Goal: Transaction & Acquisition: Register for event/course

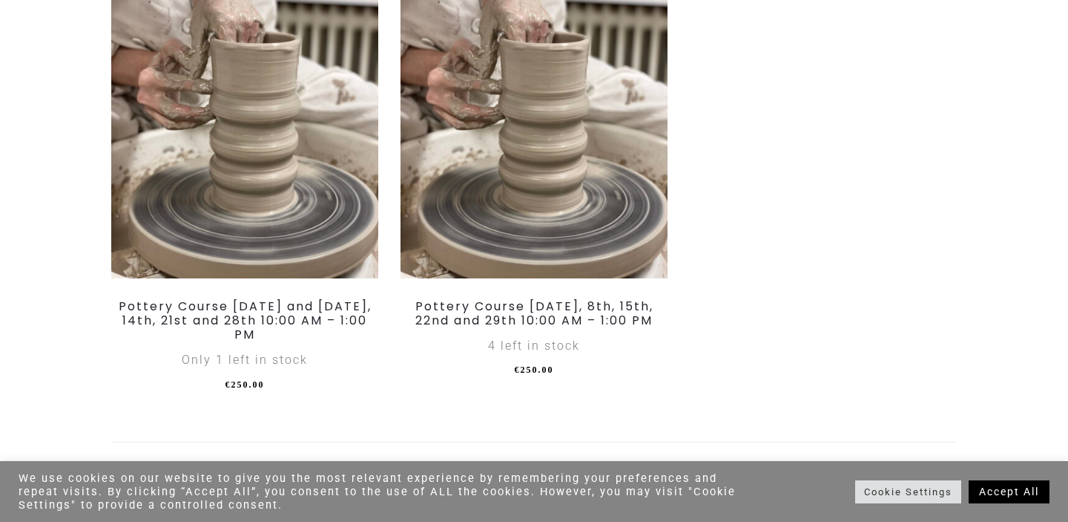
scroll to position [1022, 0]
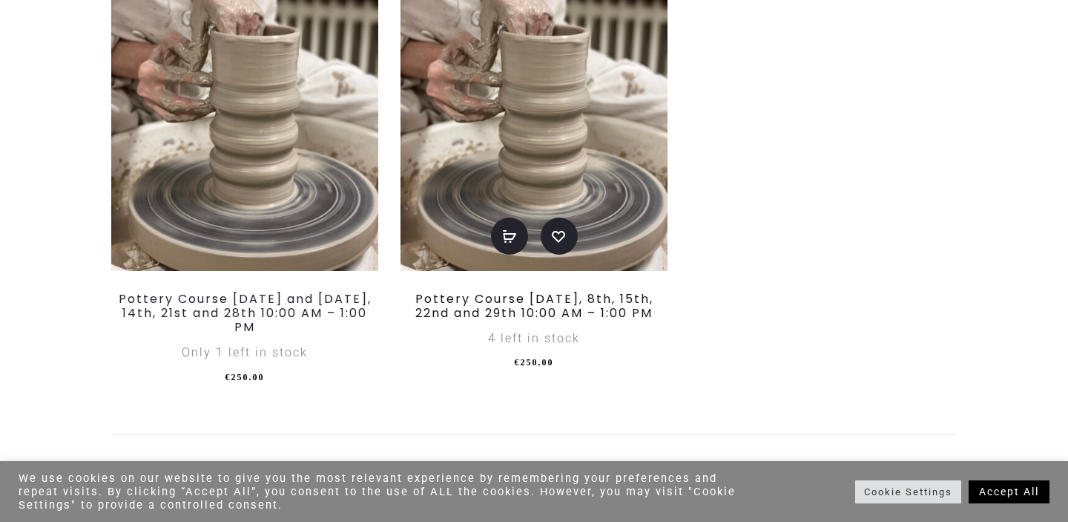
click at [571, 306] on link "Pottery Course [DATE], 8th, 15th, 22nd and 29th 10:00 AM – 1:00 PM" at bounding box center [535, 305] width 238 height 31
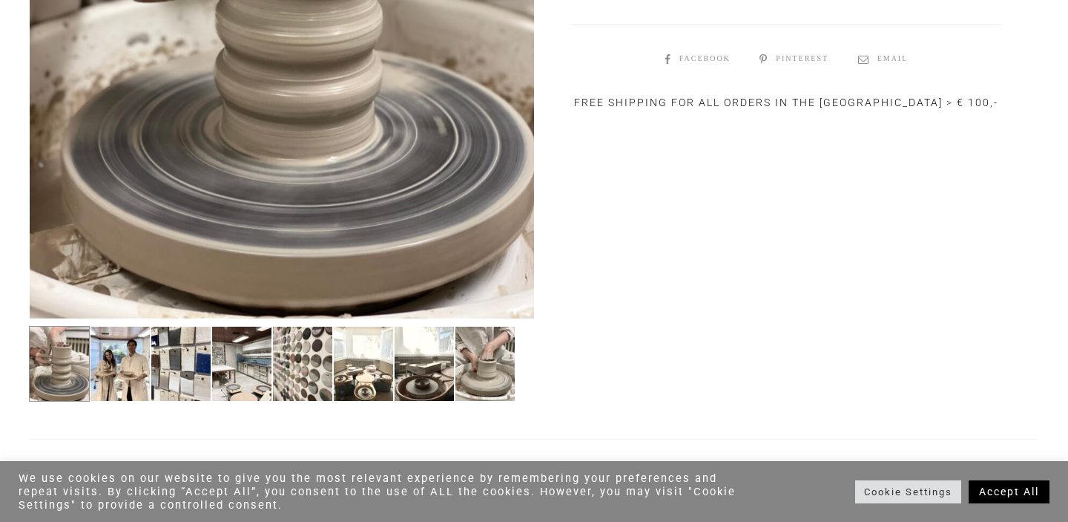
scroll to position [577, 0]
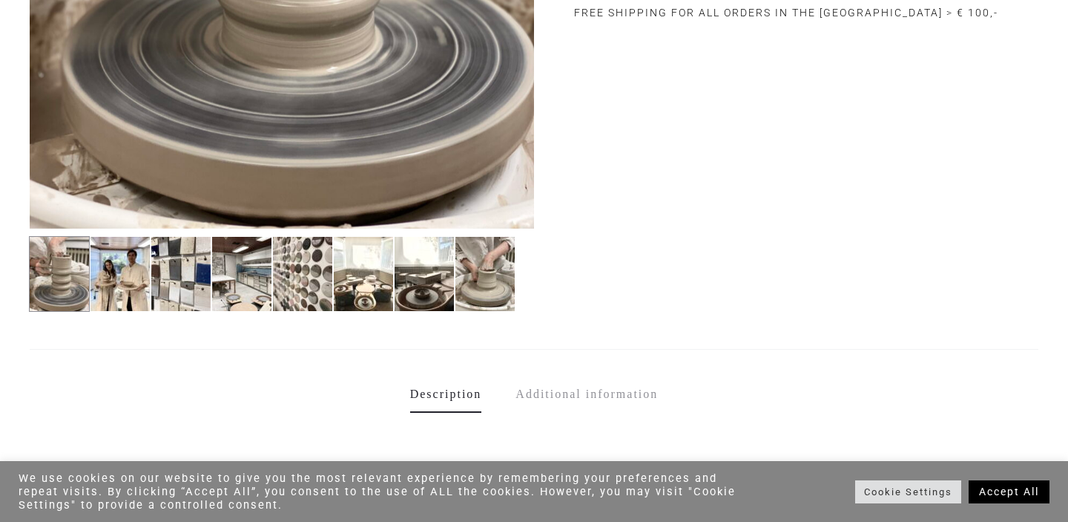
click at [85, 287] on img at bounding box center [59, 274] width 61 height 76
click at [106, 286] on img at bounding box center [120, 274] width 61 height 76
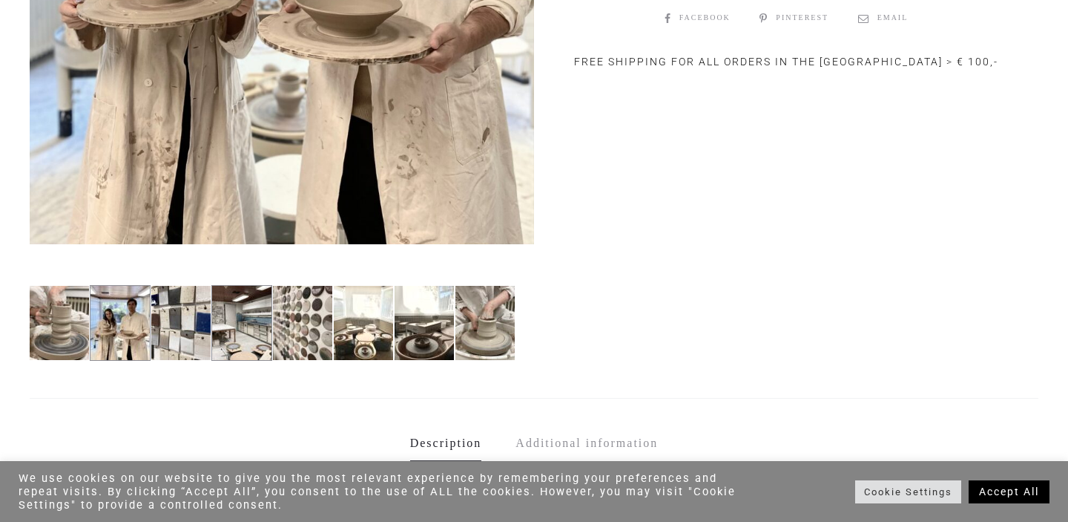
scroll to position [536, 0]
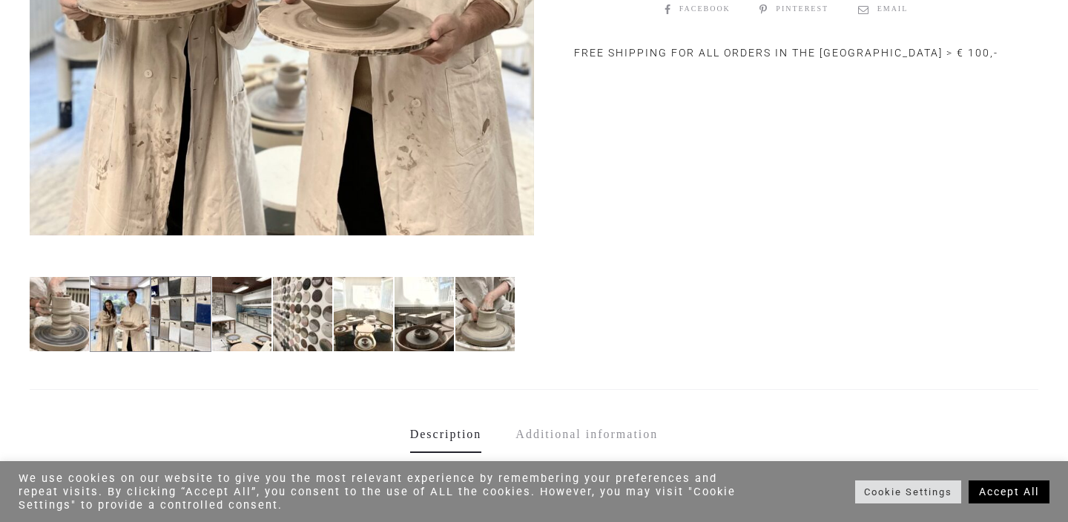
click at [197, 332] on img at bounding box center [181, 314] width 61 height 76
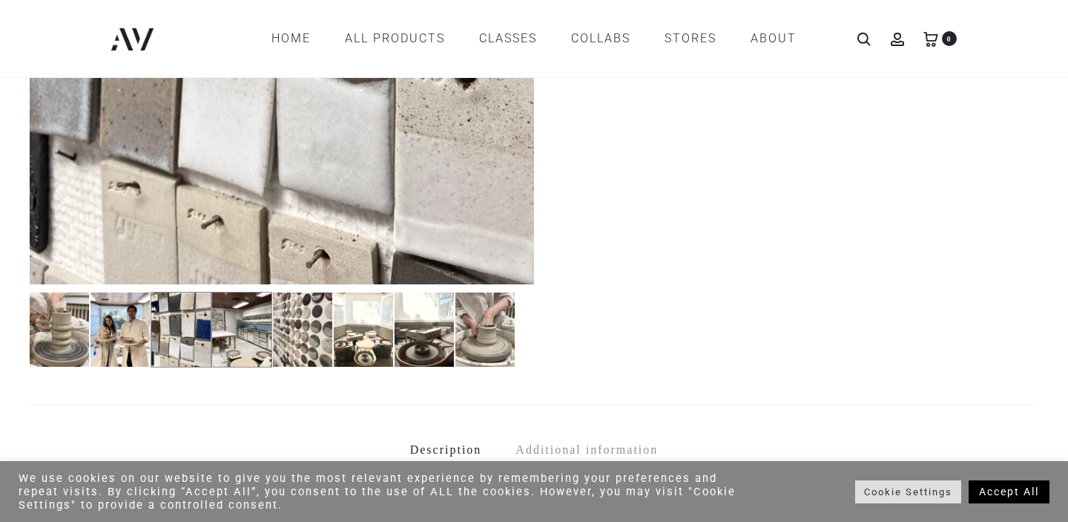
scroll to position [519, 0]
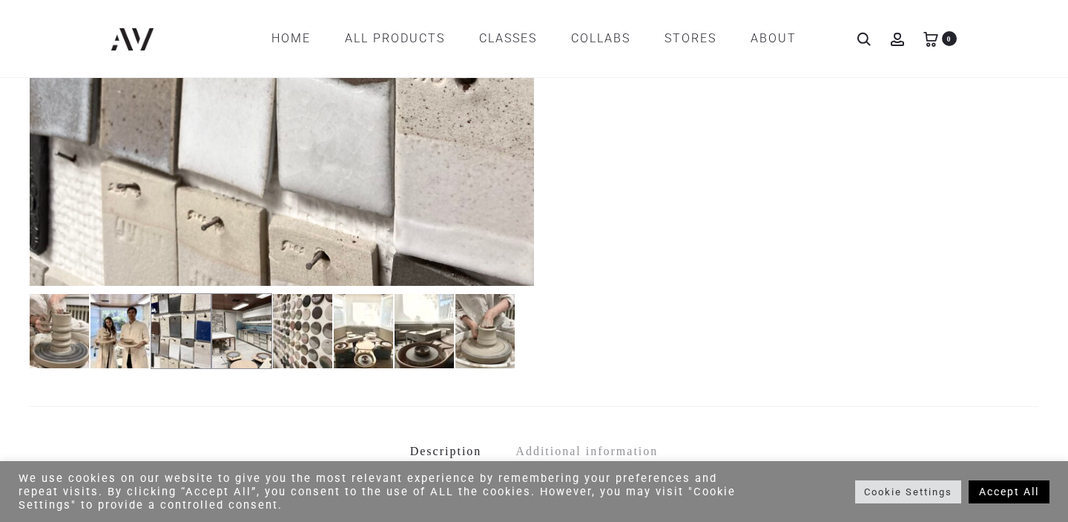
click at [262, 323] on img at bounding box center [241, 331] width 61 height 76
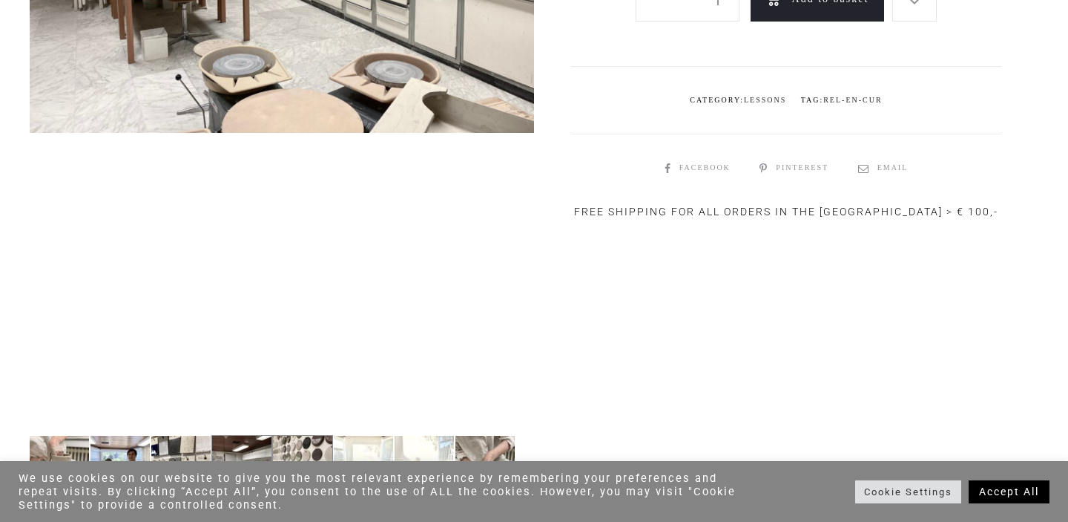
scroll to position [543, 0]
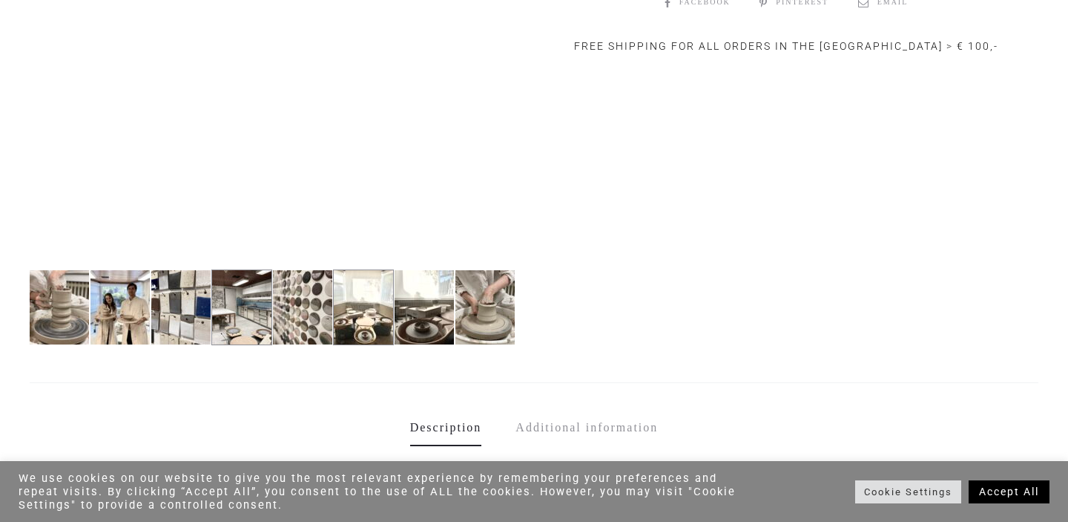
click at [364, 318] on img at bounding box center [363, 307] width 61 height 76
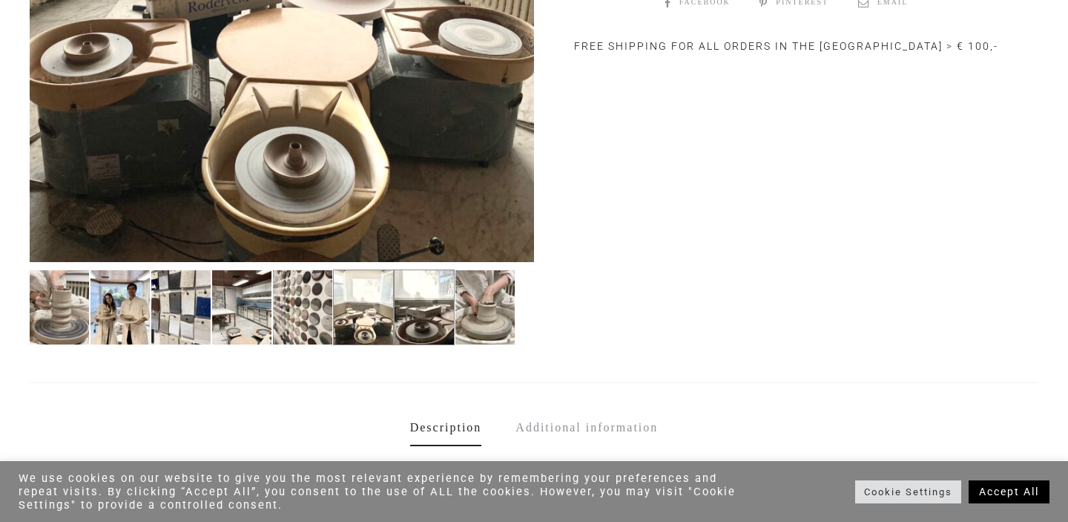
click at [411, 313] on img at bounding box center [424, 307] width 61 height 76
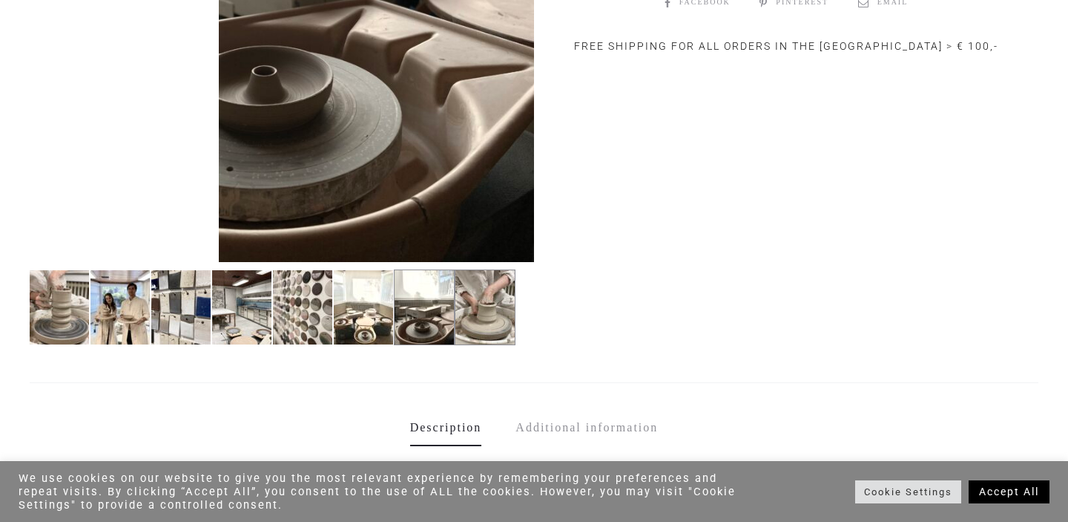
click at [479, 305] on img at bounding box center [485, 307] width 61 height 76
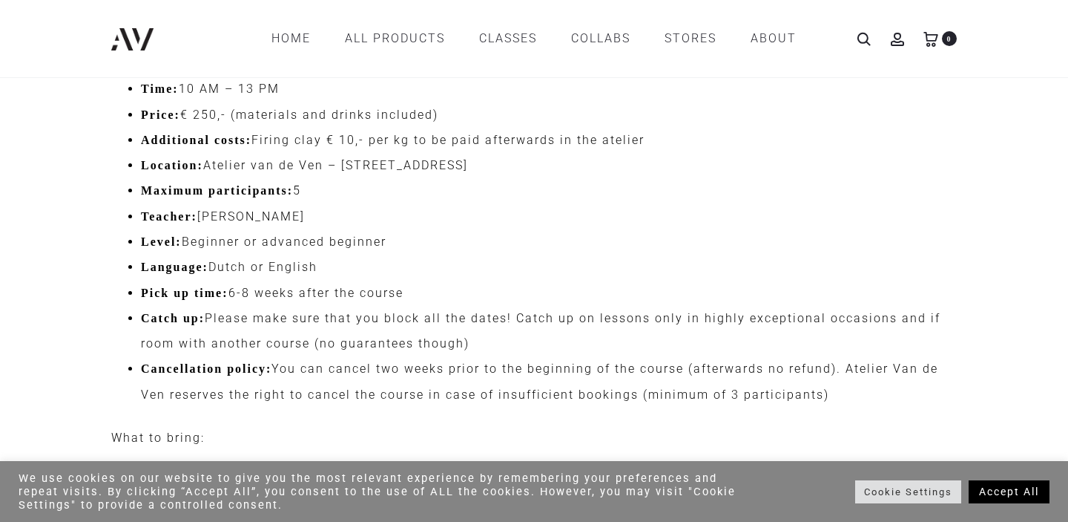
scroll to position [1411, 0]
drag, startPoint x: 348, startPoint y: 168, endPoint x: 588, endPoint y: 159, distance: 240.6
click at [588, 159] on li "Location: Atelier van de Ven – Oudedijk 7, 3062 AB Rotterdam" at bounding box center [549, 166] width 816 height 25
copy li "Oudedijk 7, 3062 AB Rotterdam"
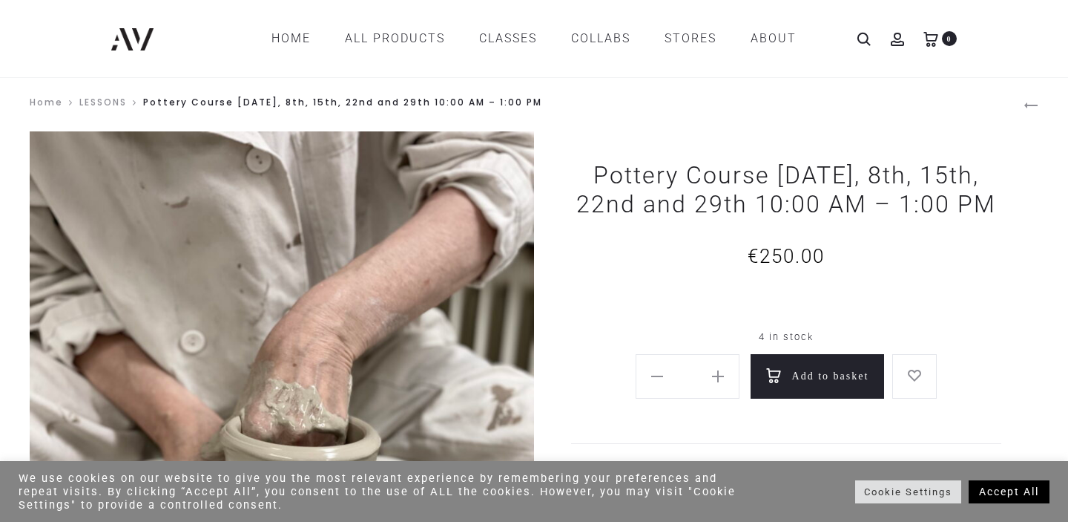
scroll to position [0, 0]
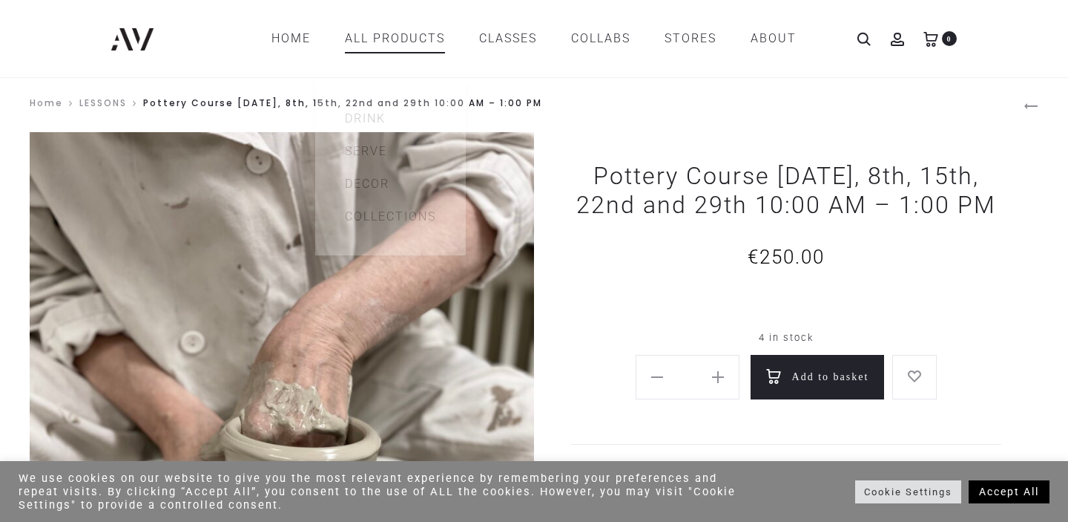
click at [379, 33] on link "All products" at bounding box center [395, 38] width 100 height 25
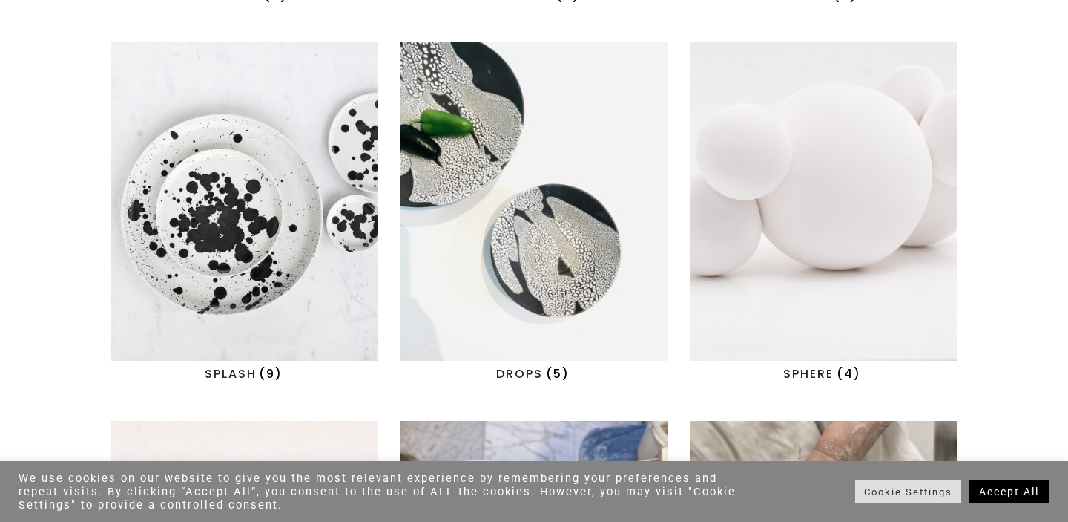
scroll to position [1179, 0]
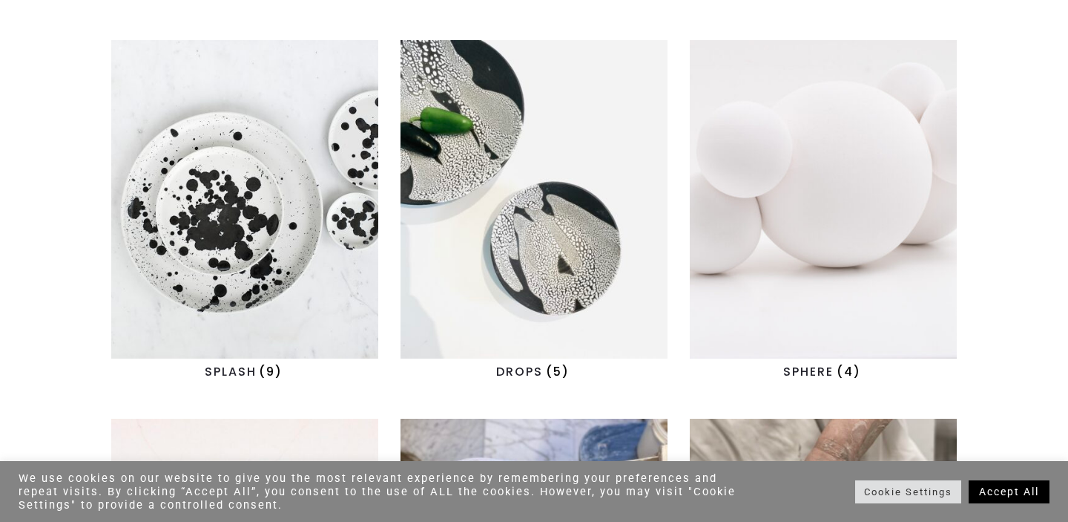
click at [562, 215] on img "Visit product category DROPS" at bounding box center [534, 199] width 267 height 318
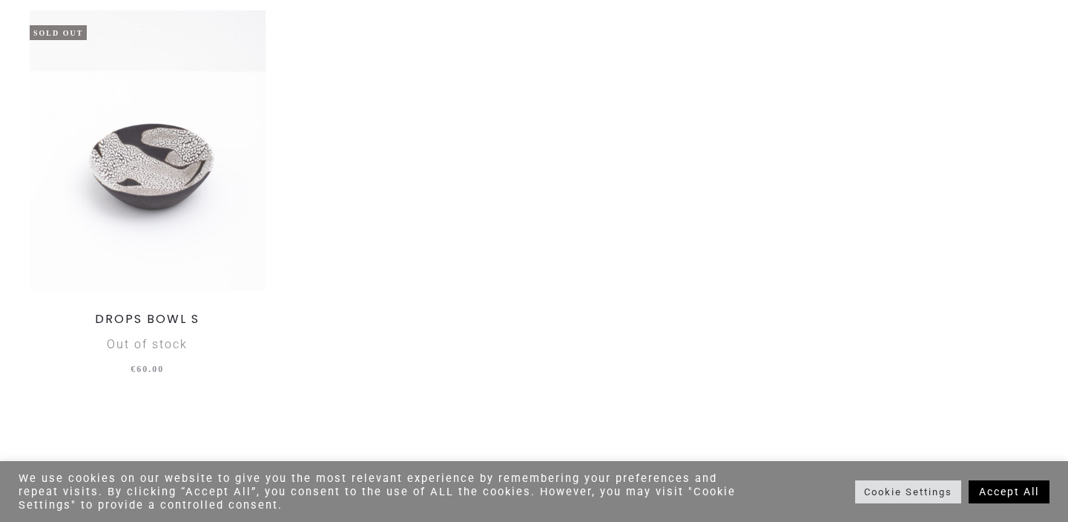
scroll to position [933, 0]
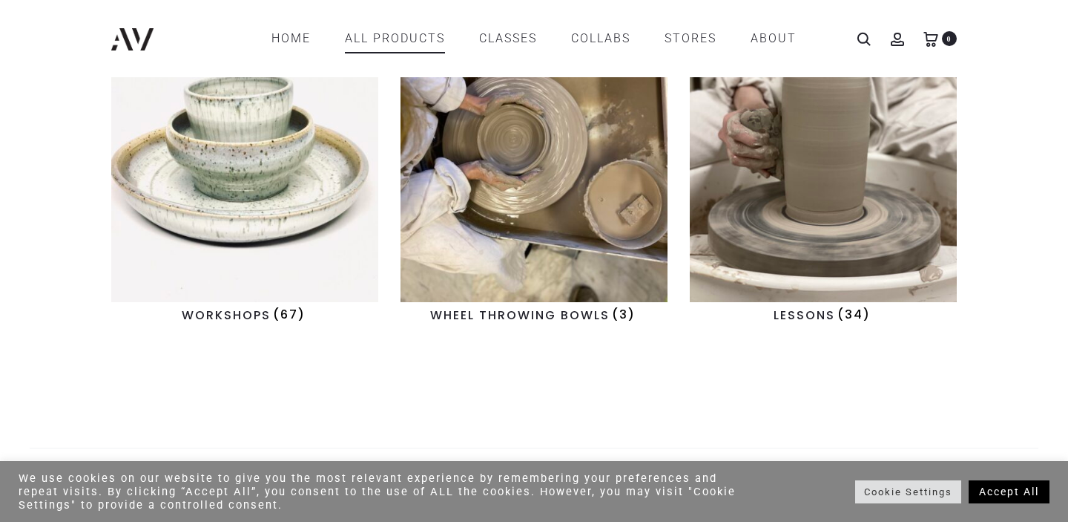
scroll to position [1609, 0]
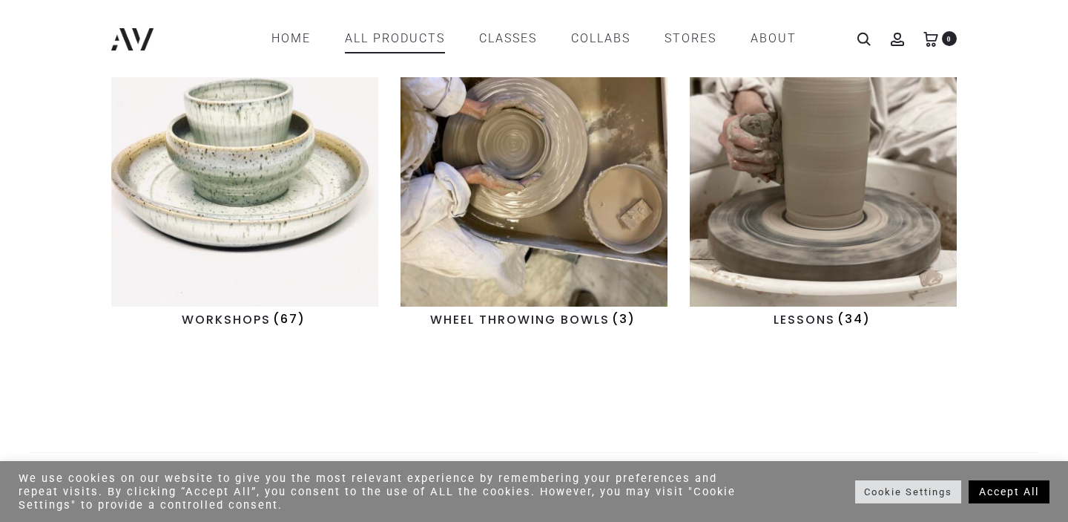
click at [215, 270] on img "Visit product category WORKSHOPS" at bounding box center [244, 147] width 267 height 318
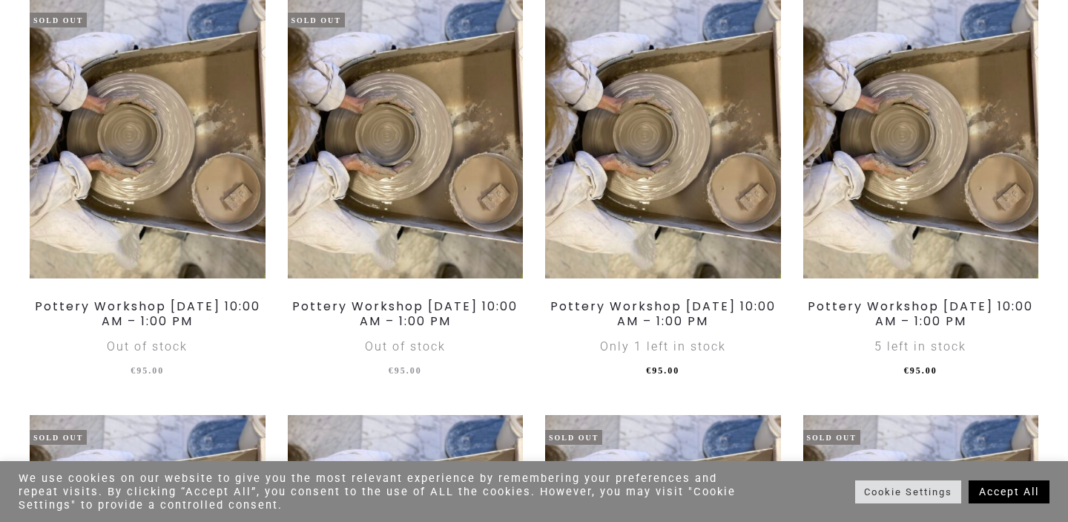
scroll to position [2202, 0]
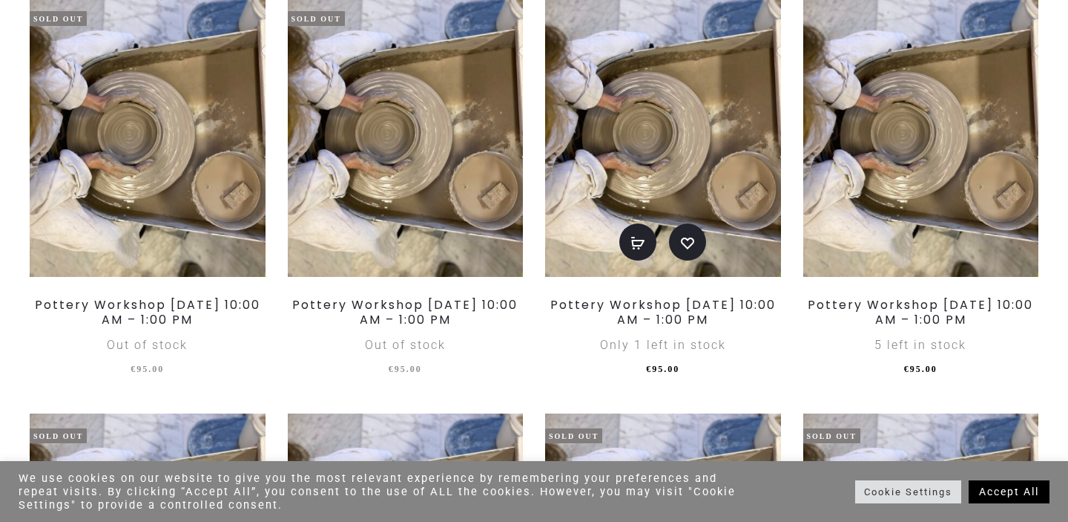
click at [752, 380] on span "€ 95.00" at bounding box center [663, 369] width 236 height 22
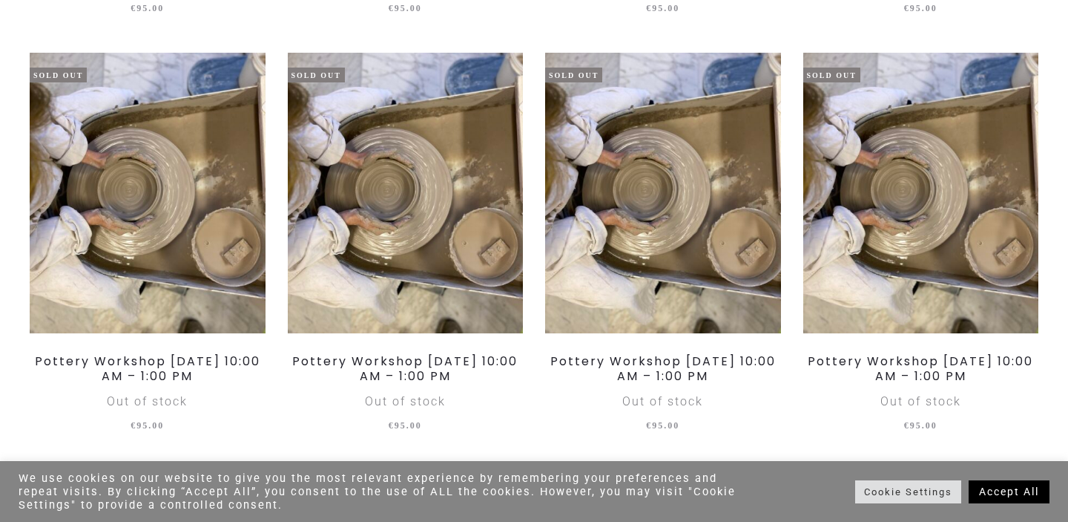
scroll to position [1730, 0]
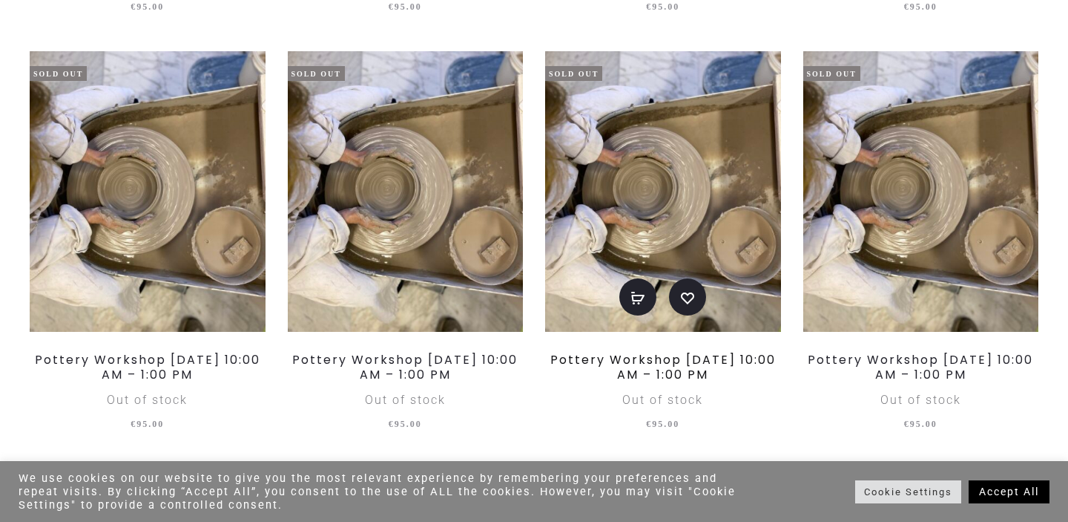
click at [607, 371] on link "Pottery Workshop Saturday, November 15th, 10:00 AM – 1:00 PM" at bounding box center [664, 366] width 226 height 31
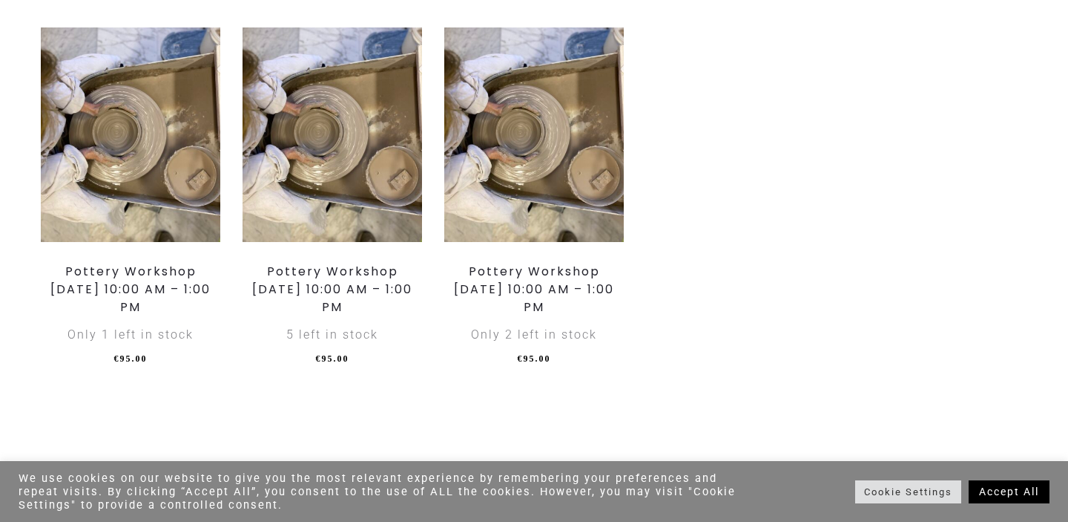
scroll to position [2127, 0]
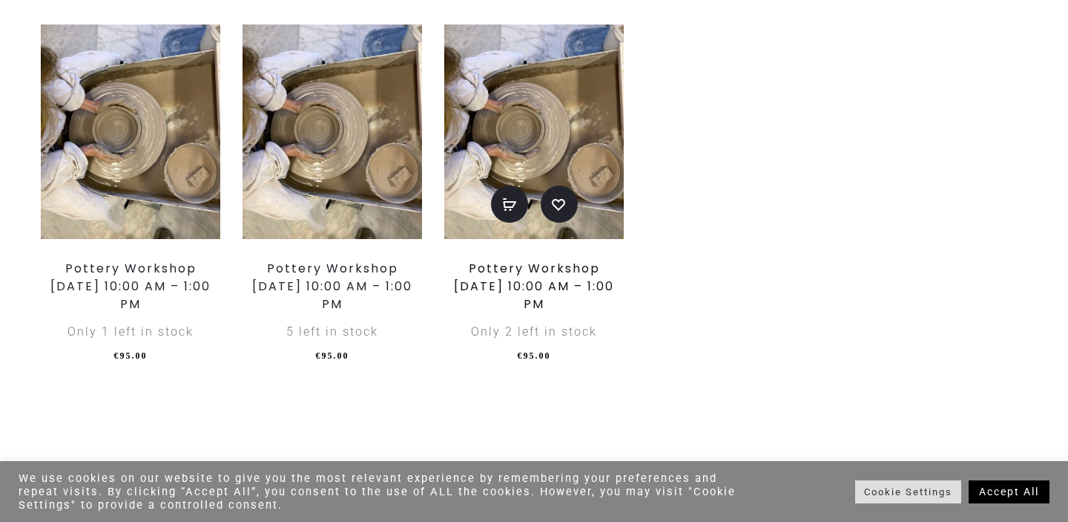
click at [551, 284] on link "Pottery Workshop [DATE] 10:00 AM – 1:00 PM" at bounding box center [534, 286] width 160 height 53
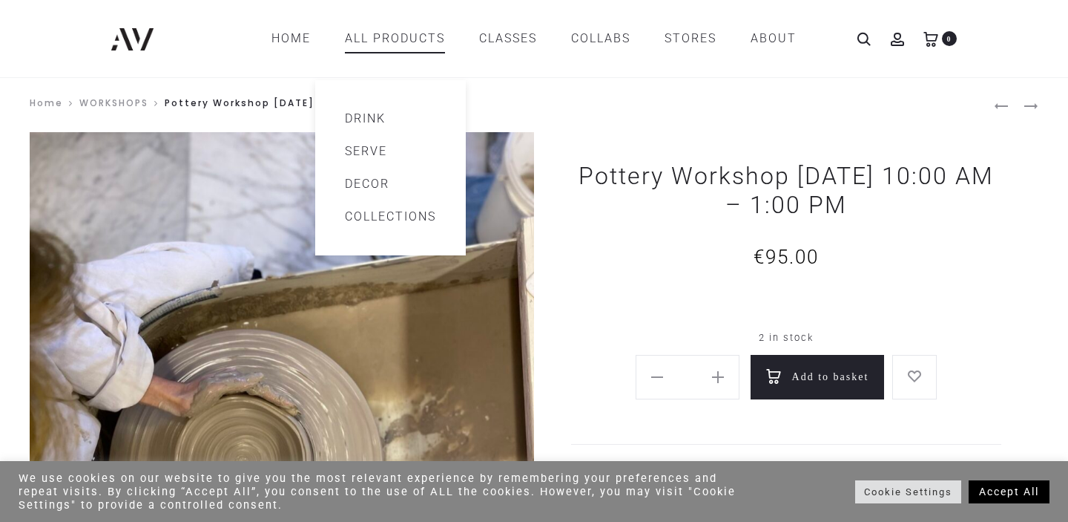
click at [368, 117] on link "Drink" at bounding box center [390, 119] width 91 height 18
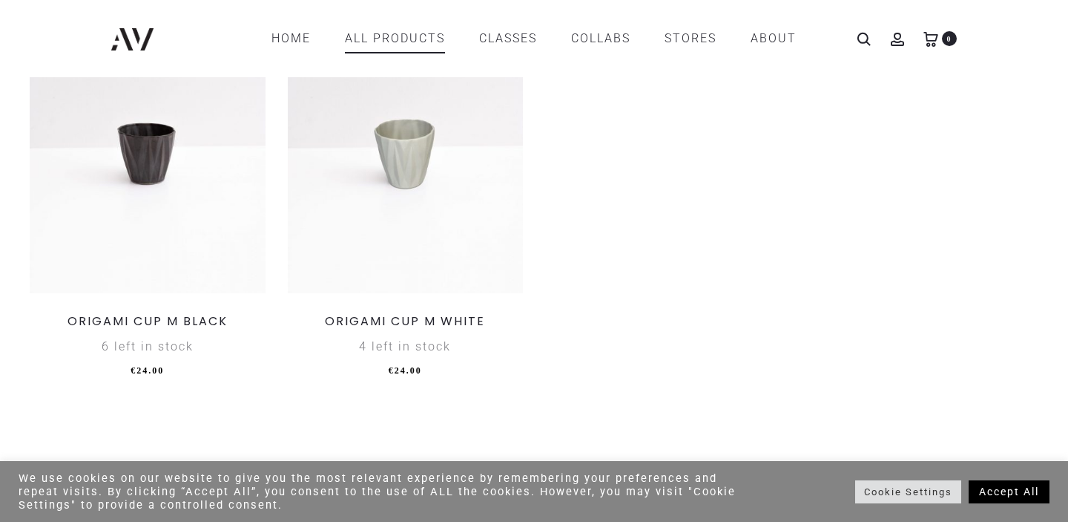
scroll to position [2523, 0]
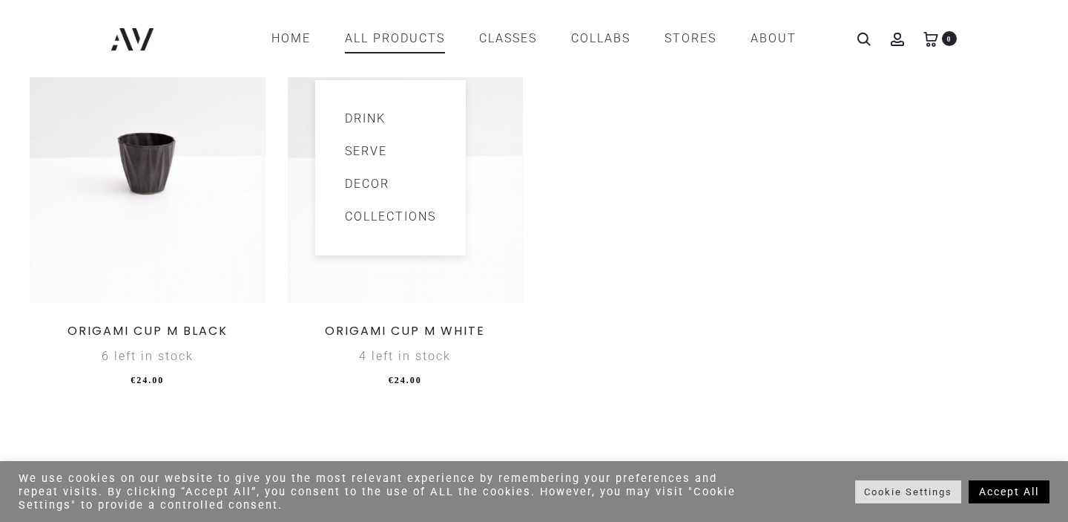
click at [357, 154] on link "Serve" at bounding box center [390, 151] width 91 height 18
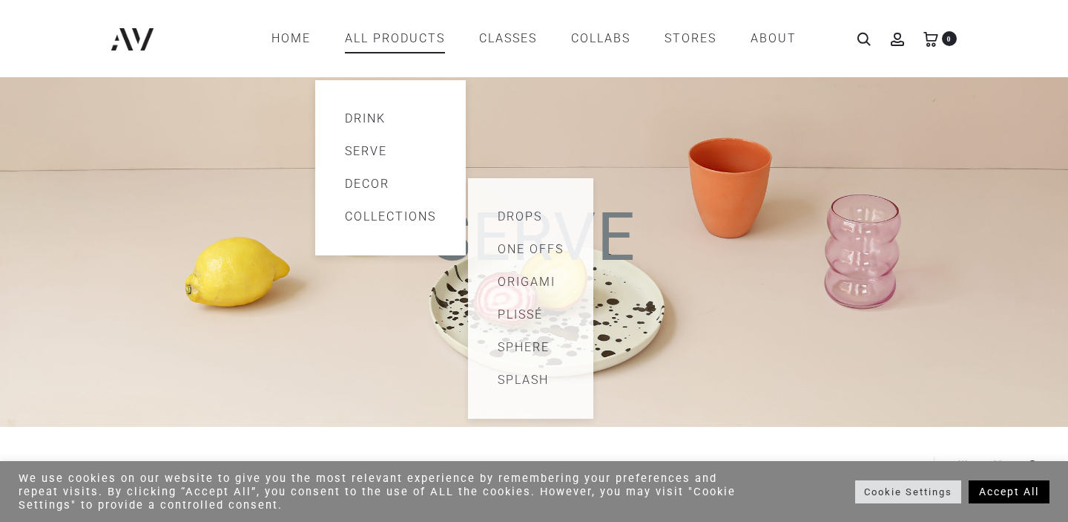
click at [372, 184] on link "Decor" at bounding box center [390, 184] width 91 height 18
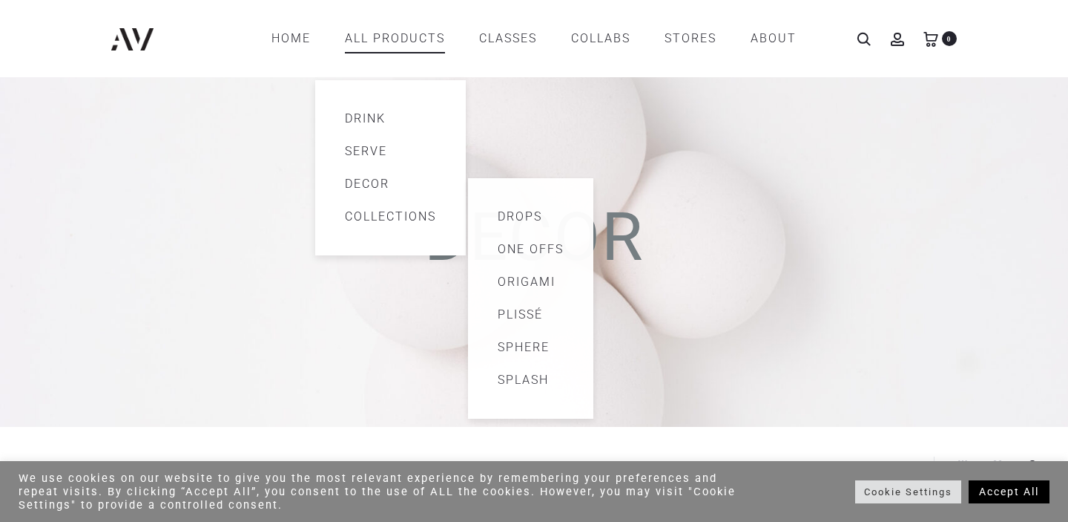
click at [396, 224] on link "Collections" at bounding box center [390, 217] width 91 height 18
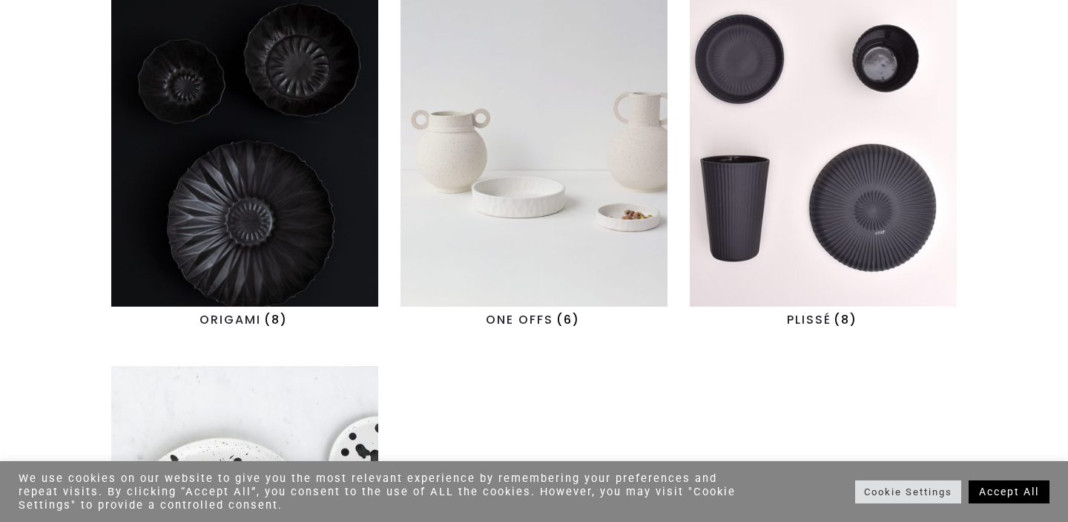
scroll to position [646, 0]
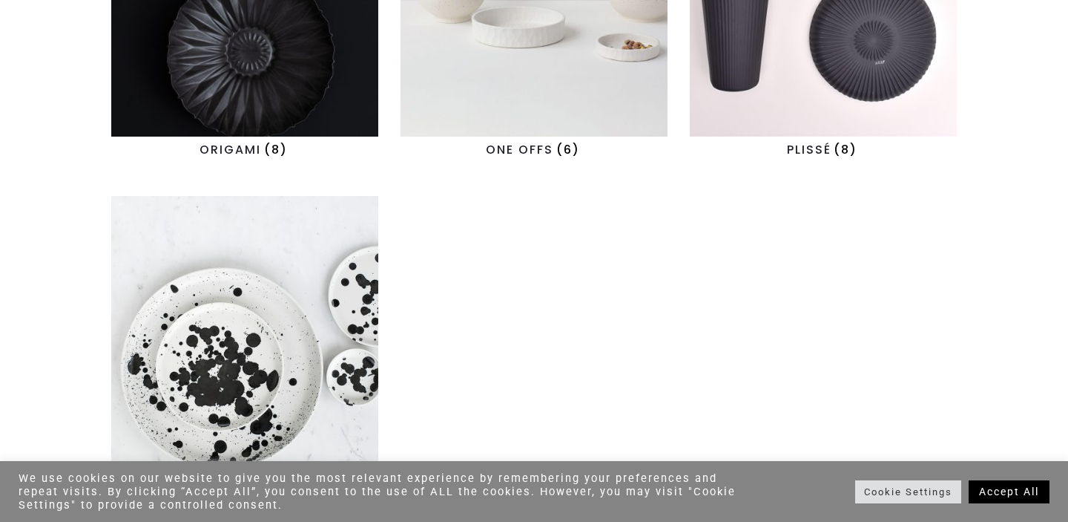
click at [274, 344] on img "Visit product category SPLASH" at bounding box center [244, 355] width 267 height 318
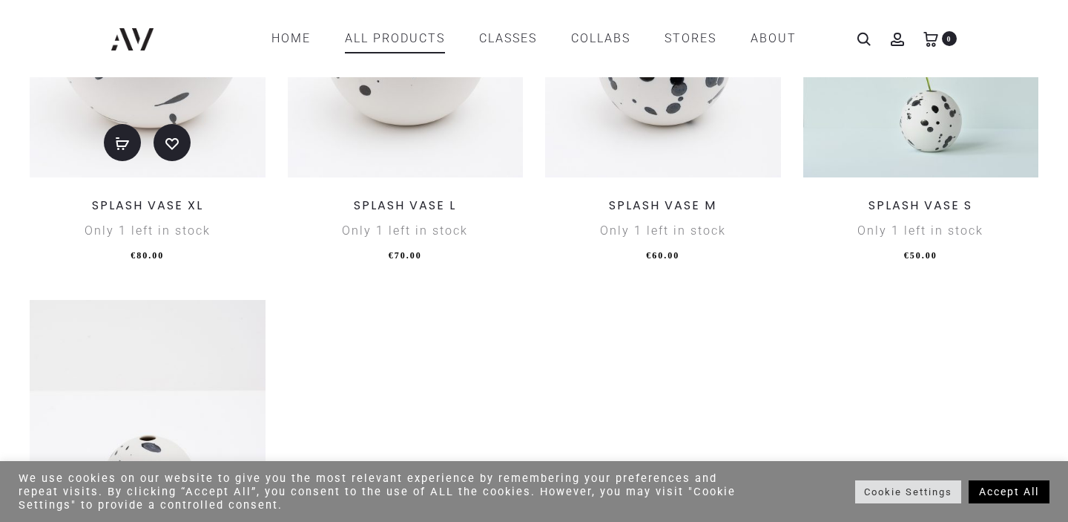
scroll to position [1007, 0]
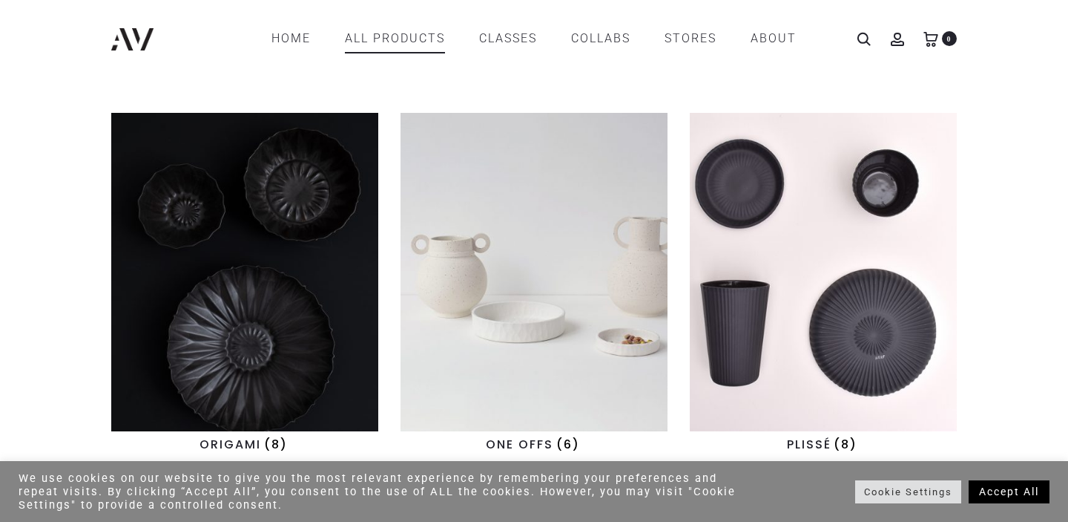
scroll to position [349, 0]
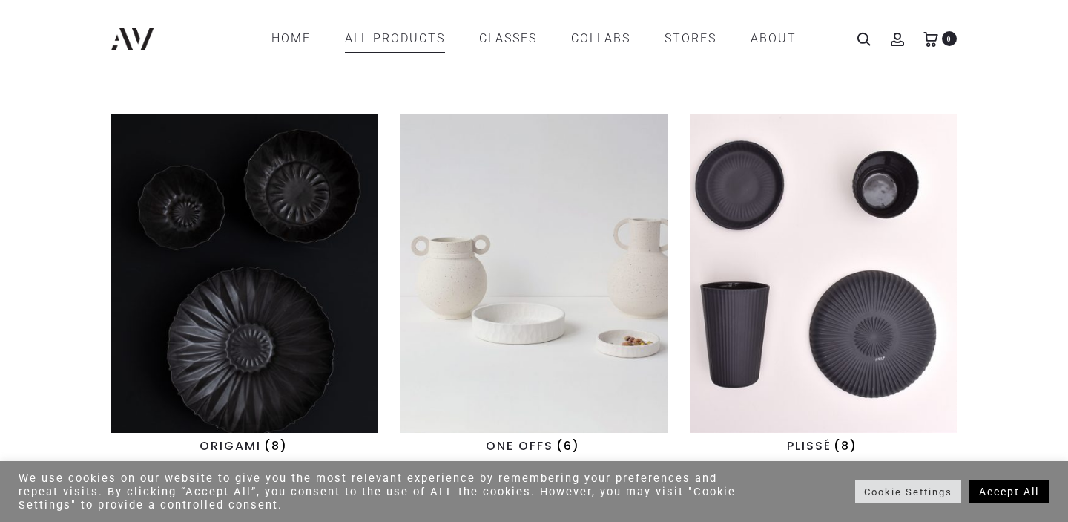
click at [466, 311] on img "Visit product category ONE OFFS" at bounding box center [534, 273] width 267 height 318
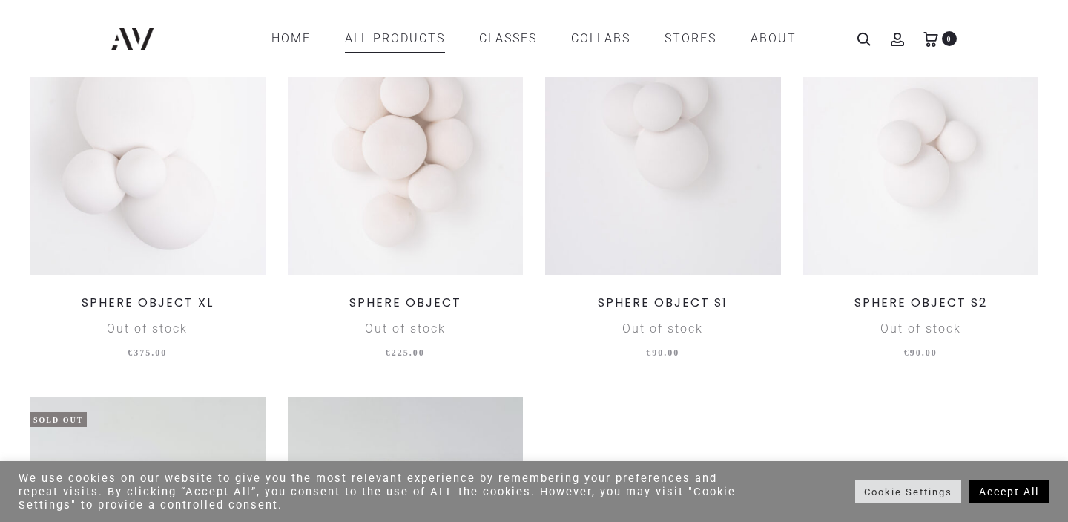
scroll to position [535, 0]
click at [701, 34] on link "STORES" at bounding box center [691, 38] width 52 height 25
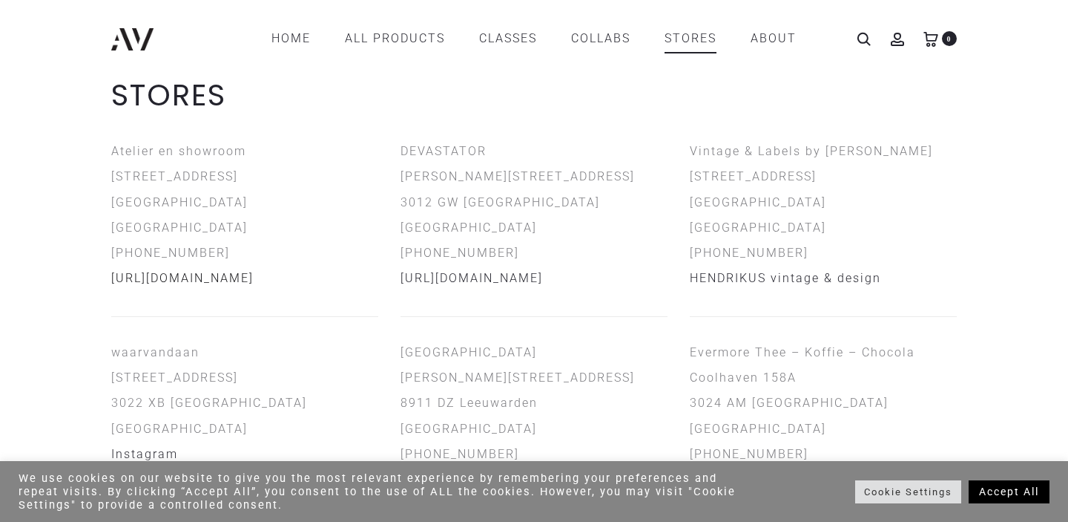
click at [254, 278] on link "[URL][DOMAIN_NAME]" at bounding box center [182, 278] width 142 height 14
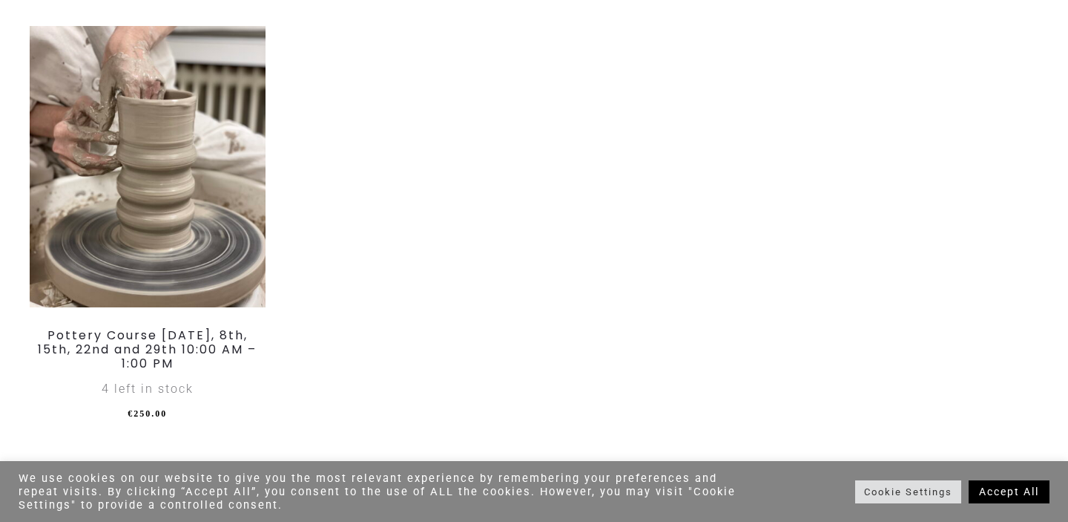
scroll to position [1983, 0]
